Goal: Find specific page/section: Find specific page/section

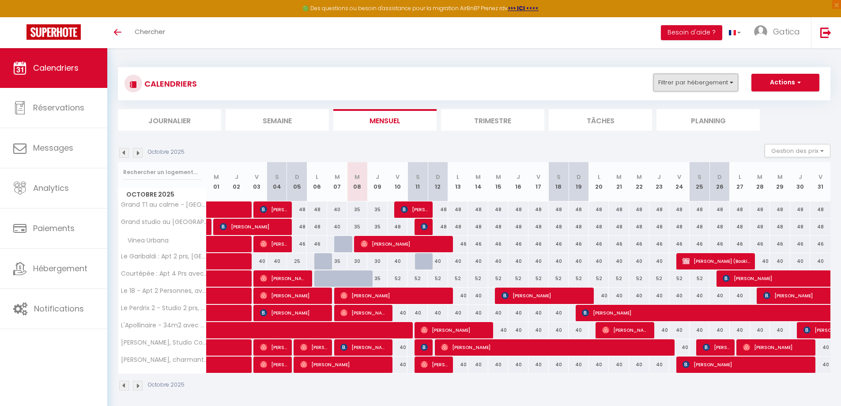
click at [730, 80] on button "Filtrer par hébergement" at bounding box center [695, 83] width 85 height 18
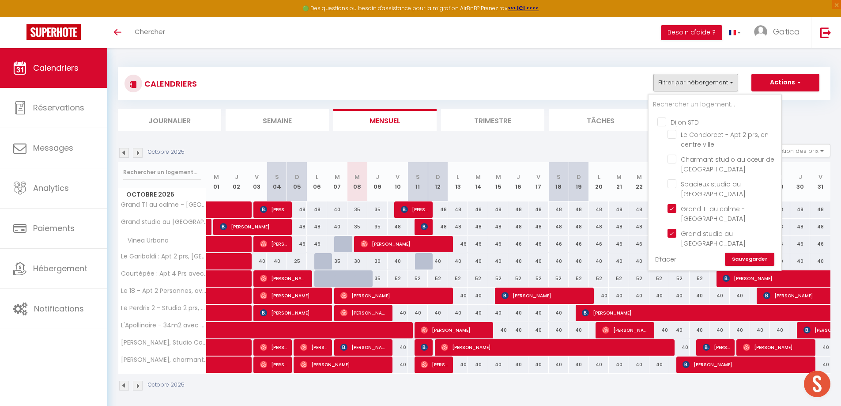
click at [668, 260] on link "Effacer" at bounding box center [665, 259] width 21 height 10
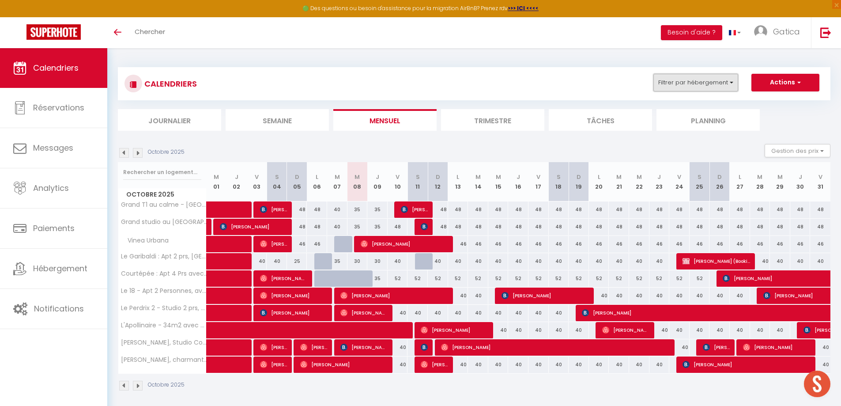
click at [707, 88] on button "Filtrer par hébergement" at bounding box center [695, 83] width 85 height 18
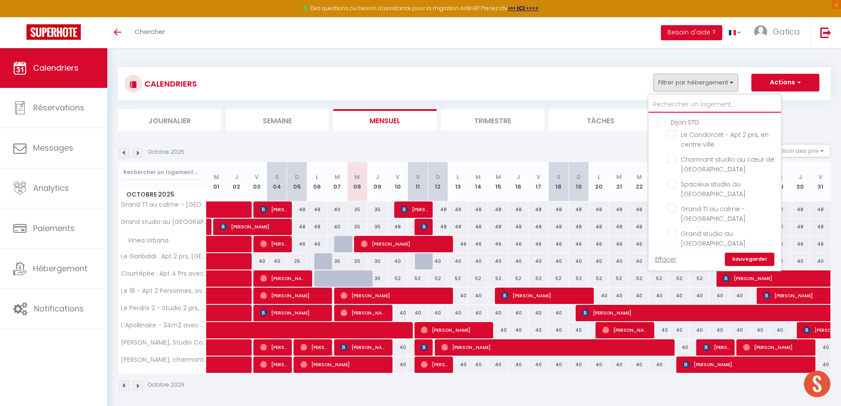
click at [674, 105] on input "text" at bounding box center [714, 105] width 132 height 16
type input "az"
checkbox input "false"
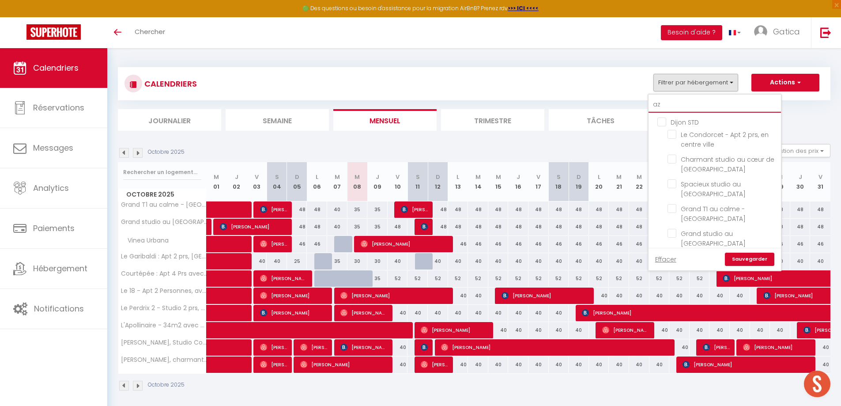
checkbox input "false"
type input "azu"
checkbox input "false"
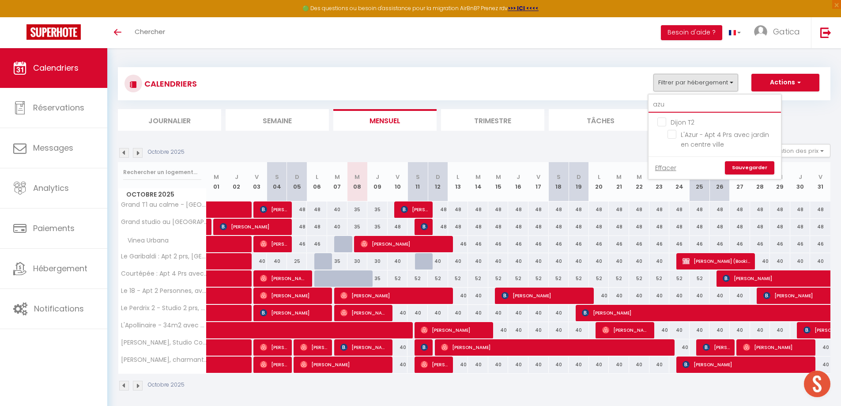
type input "azur"
checkbox input "false"
type input "azur"
click at [673, 135] on input "L'Azur - Apt 4 Prs avec jardin en centre ville" at bounding box center [722, 134] width 110 height 9
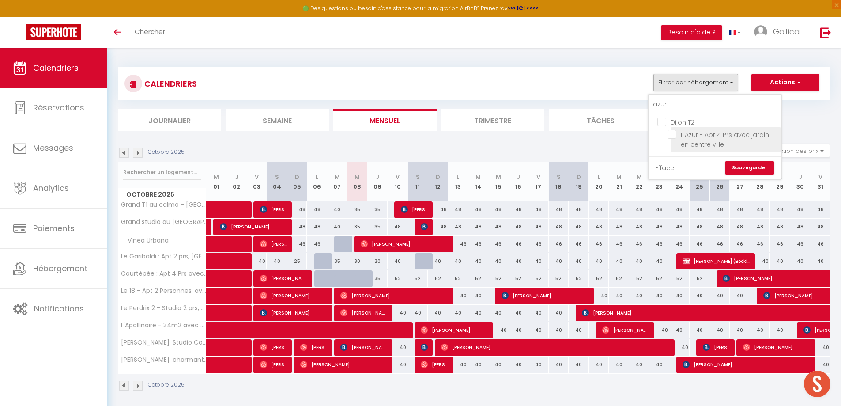
checkbox input "true"
click at [746, 172] on link "Sauvegarder" at bounding box center [749, 167] width 49 height 13
